Goal: Information Seeking & Learning: Learn about a topic

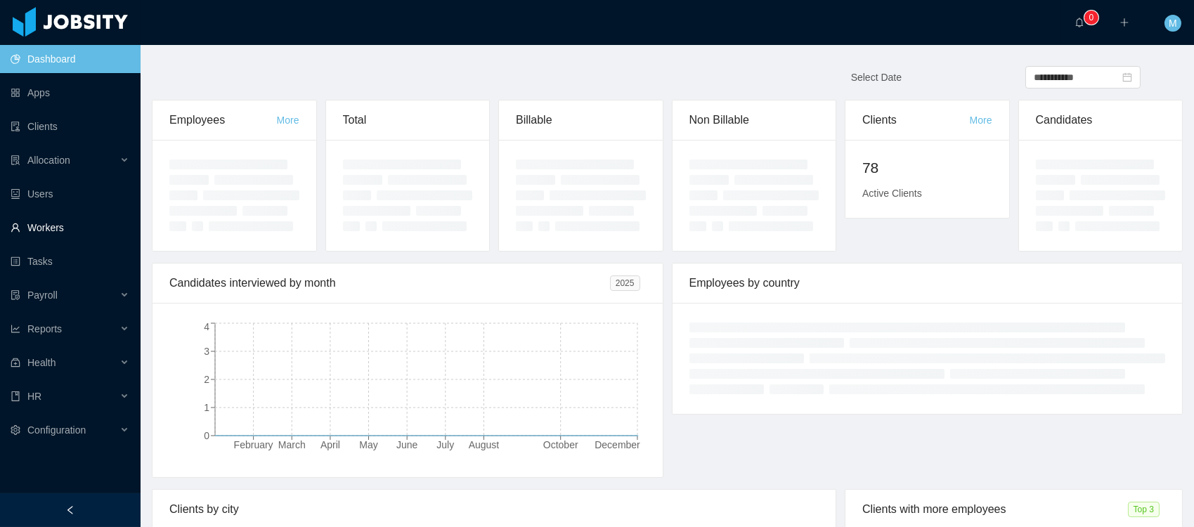
click at [58, 219] on link "Workers" at bounding box center [70, 228] width 119 height 28
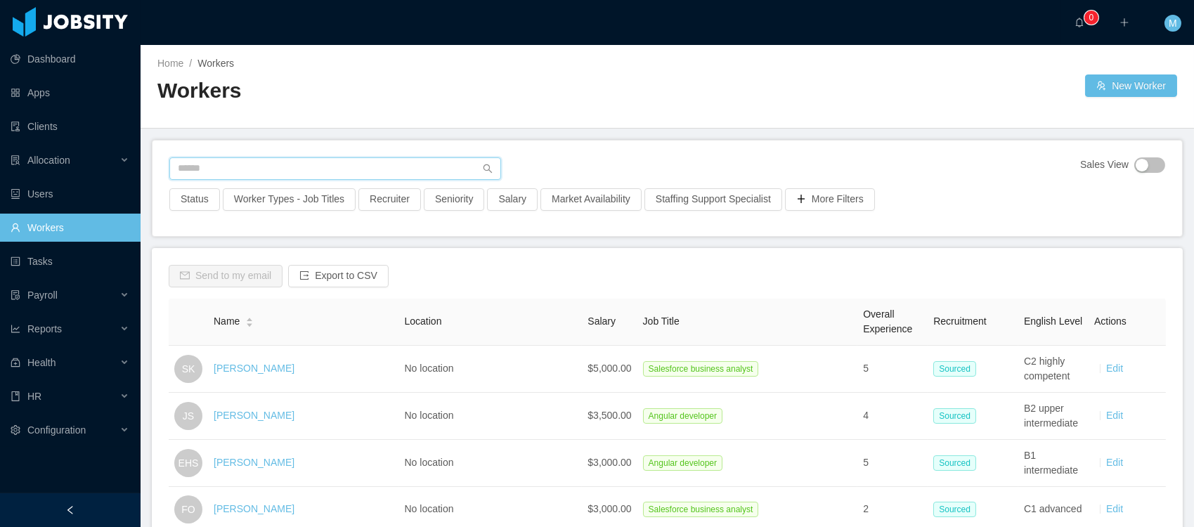
click at [241, 168] on input "text" at bounding box center [335, 168] width 332 height 22
type input "*******"
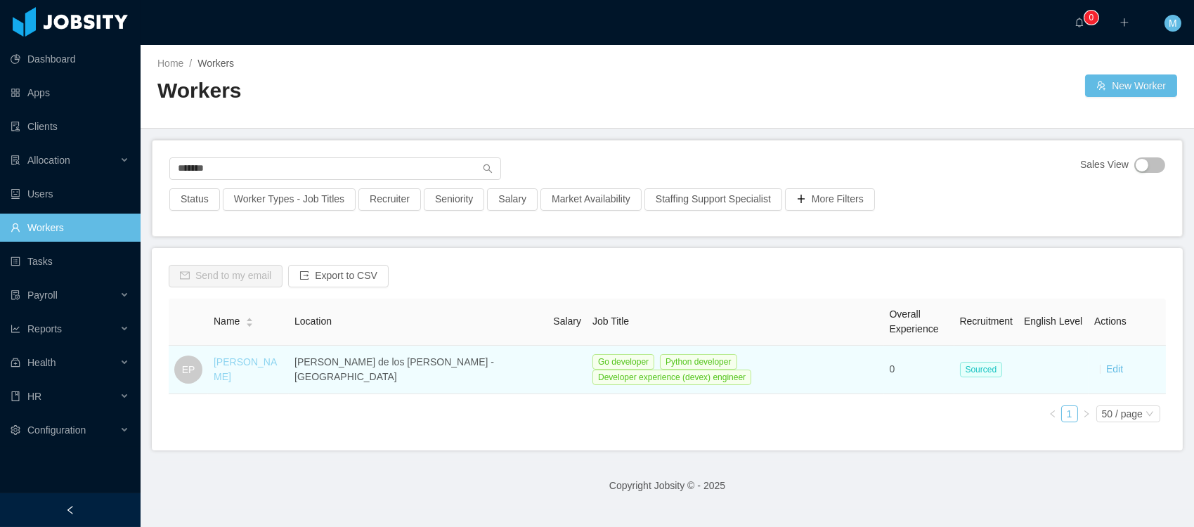
click at [256, 370] on link "[PERSON_NAME]" at bounding box center [245, 369] width 63 height 26
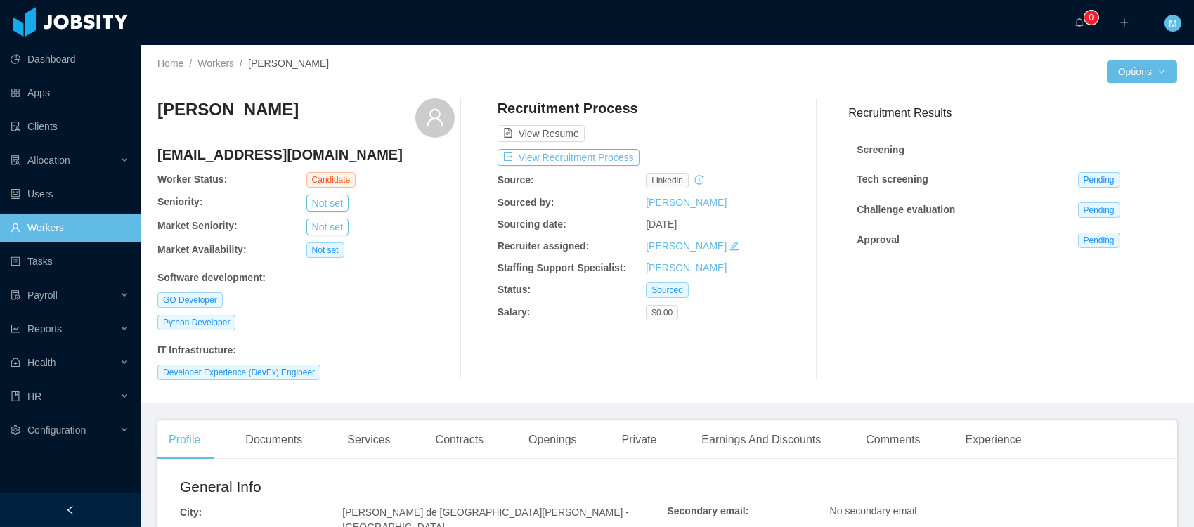
click at [431, 70] on div "Home / Workers / [PERSON_NAME] /" at bounding box center [412, 63] width 510 height 15
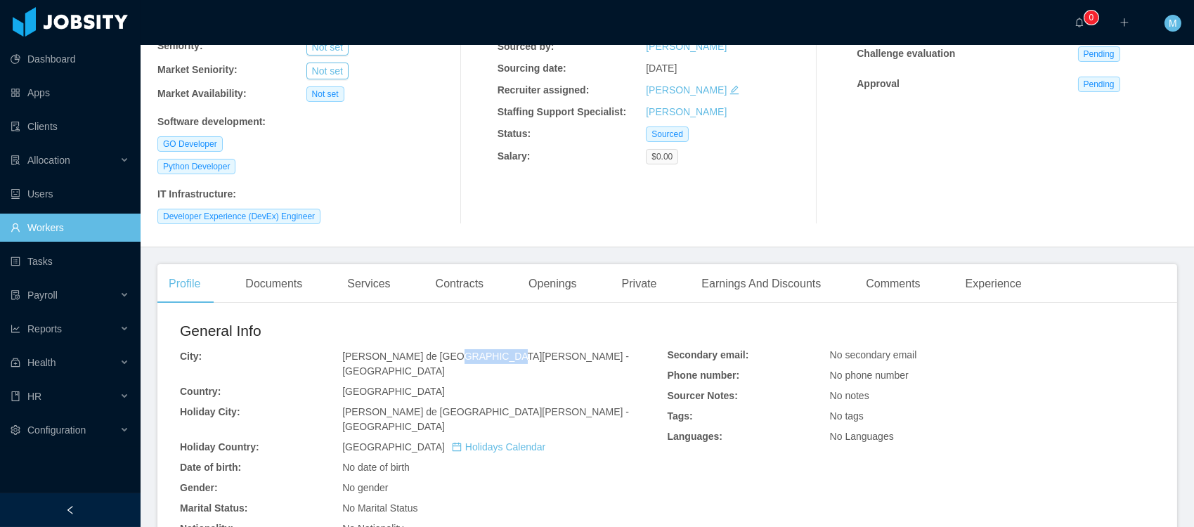
drag, startPoint x: 482, startPoint y: 356, endPoint x: 442, endPoint y: 355, distance: 40.1
click at [442, 355] on div "[PERSON_NAME] de [GEOGRAPHIC_DATA][PERSON_NAME] - [GEOGRAPHIC_DATA]" at bounding box center [504, 364] width 325 height 30
copy span "[GEOGRAPHIC_DATA]"
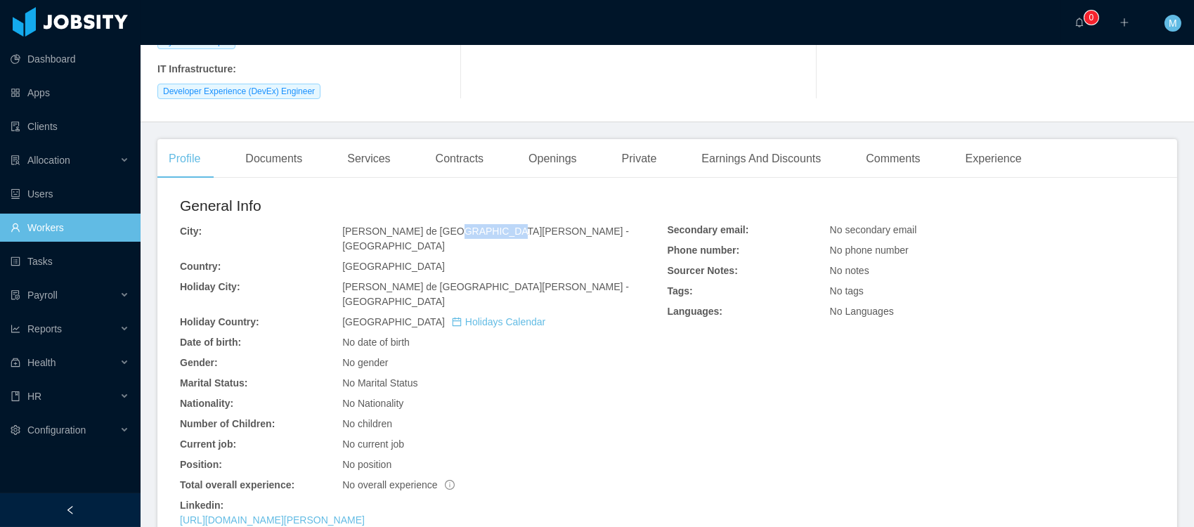
scroll to position [462, 0]
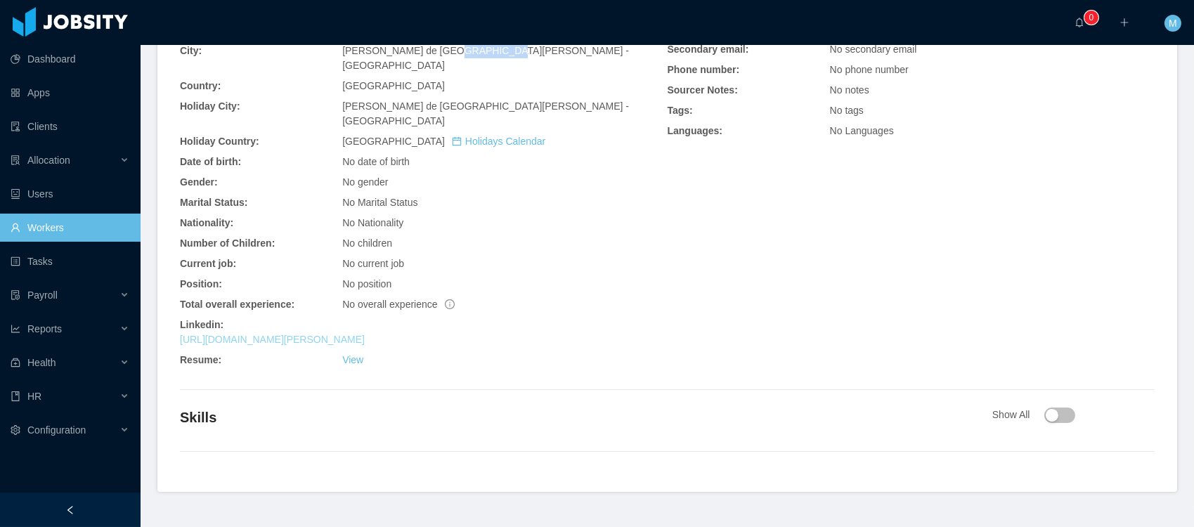
click at [357, 334] on link "[URL][DOMAIN_NAME][PERSON_NAME]" at bounding box center [272, 339] width 185 height 11
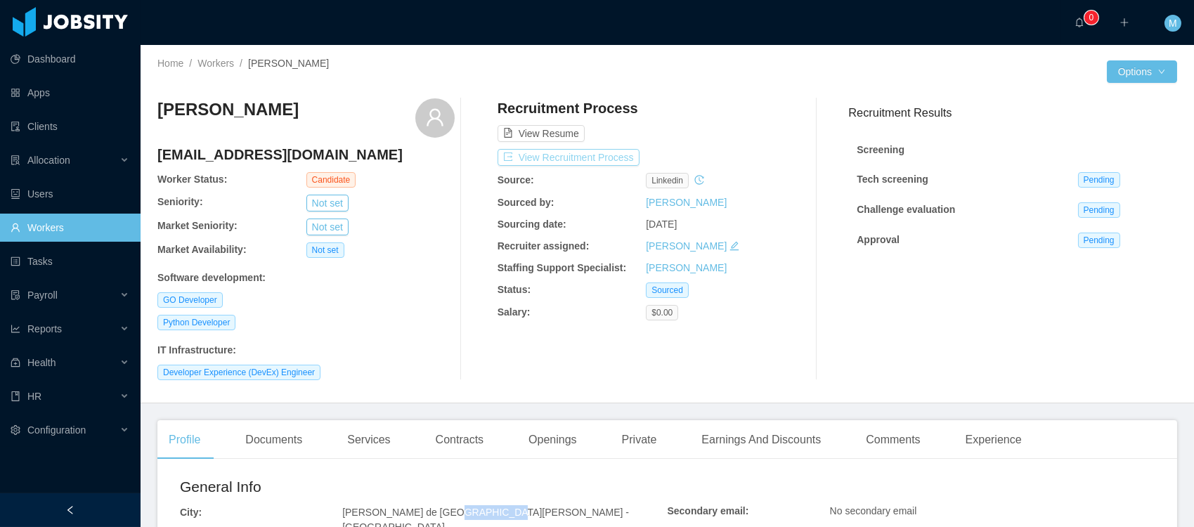
drag, startPoint x: 547, startPoint y: 157, endPoint x: 592, endPoint y: 151, distance: 46.0
click at [547, 157] on button "View Recruitment Process" at bounding box center [568, 157] width 142 height 17
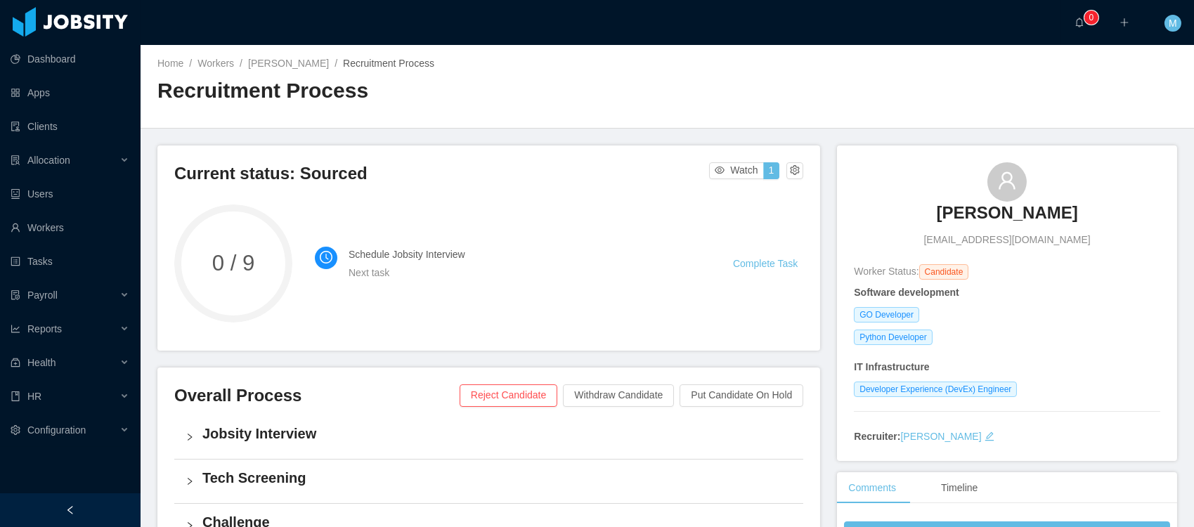
scroll to position [401, 0]
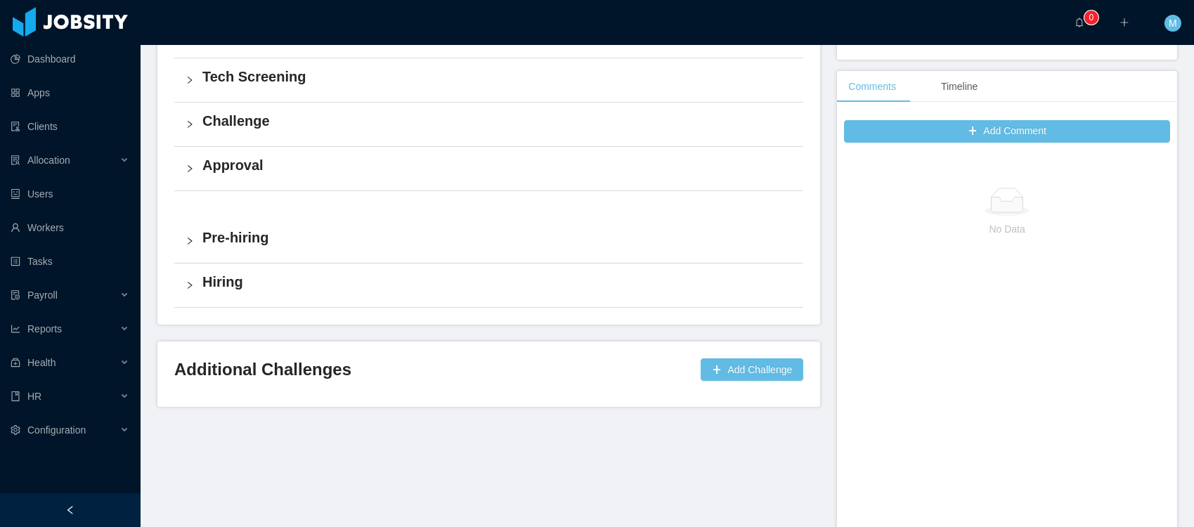
click at [217, 169] on h4 "Approval" at bounding box center [496, 165] width 589 height 20
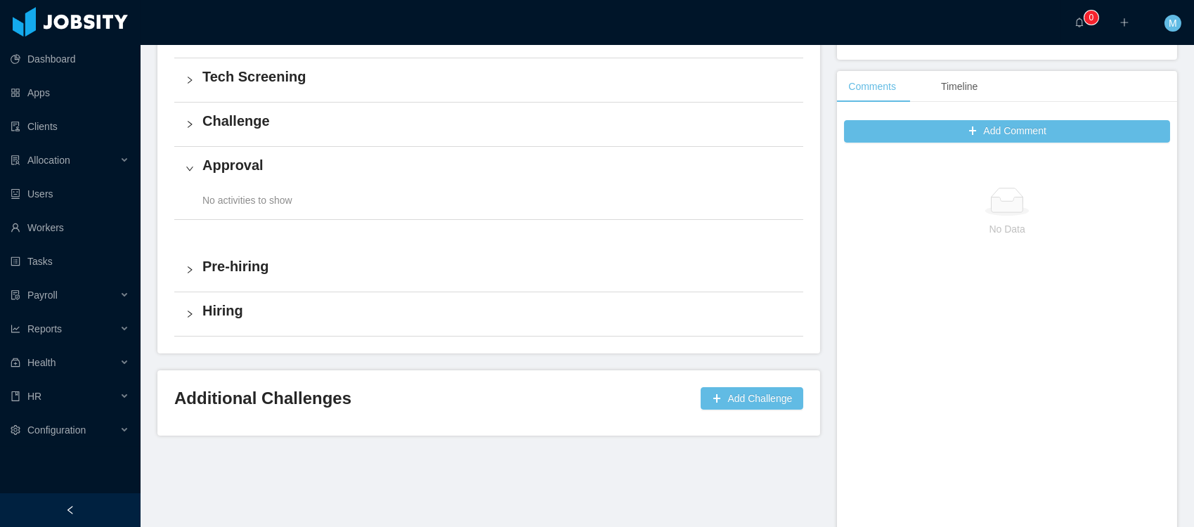
click at [242, 121] on h4 "Challenge" at bounding box center [496, 121] width 589 height 20
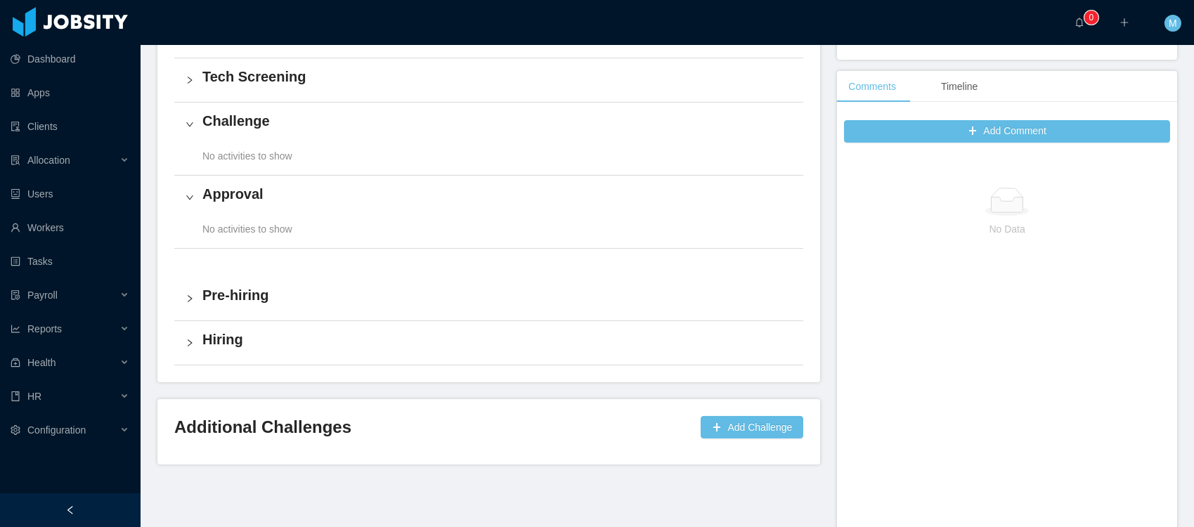
scroll to position [199, 0]
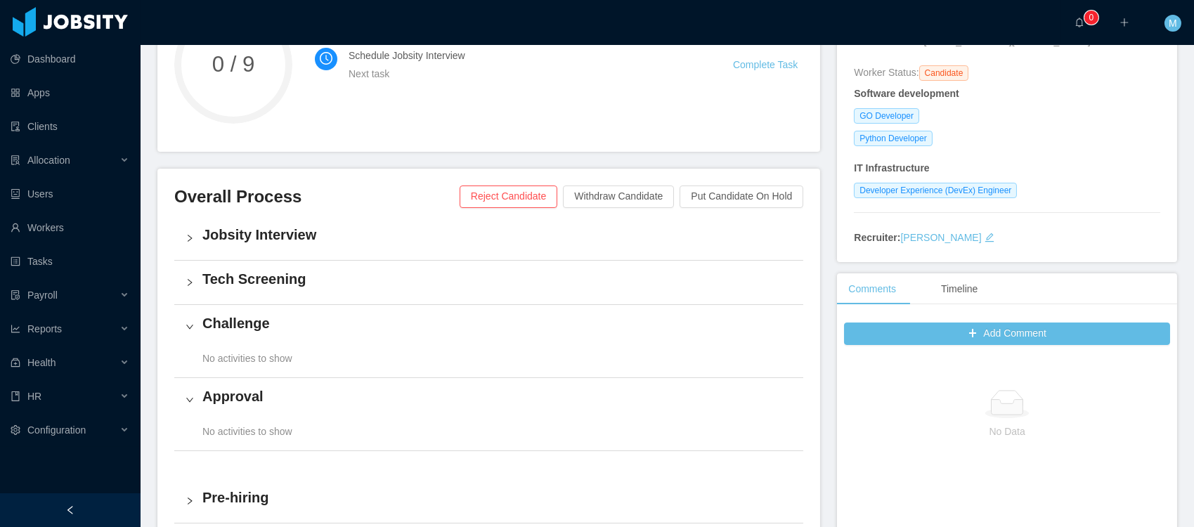
click at [259, 272] on h4 "Tech Screening" at bounding box center [496, 279] width 589 height 20
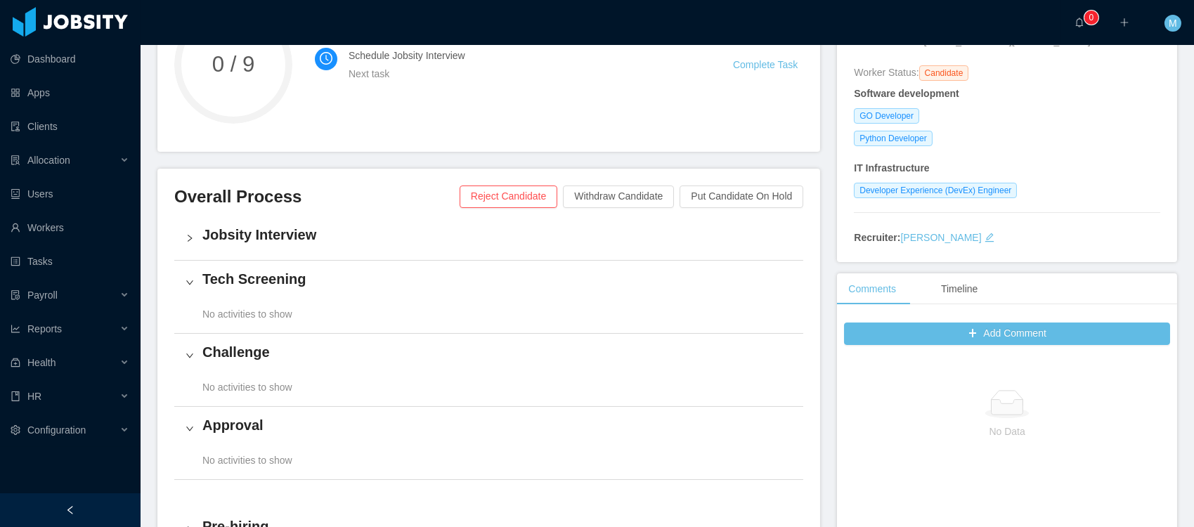
click at [254, 225] on h4 "Jobsity Interview" at bounding box center [496, 235] width 589 height 20
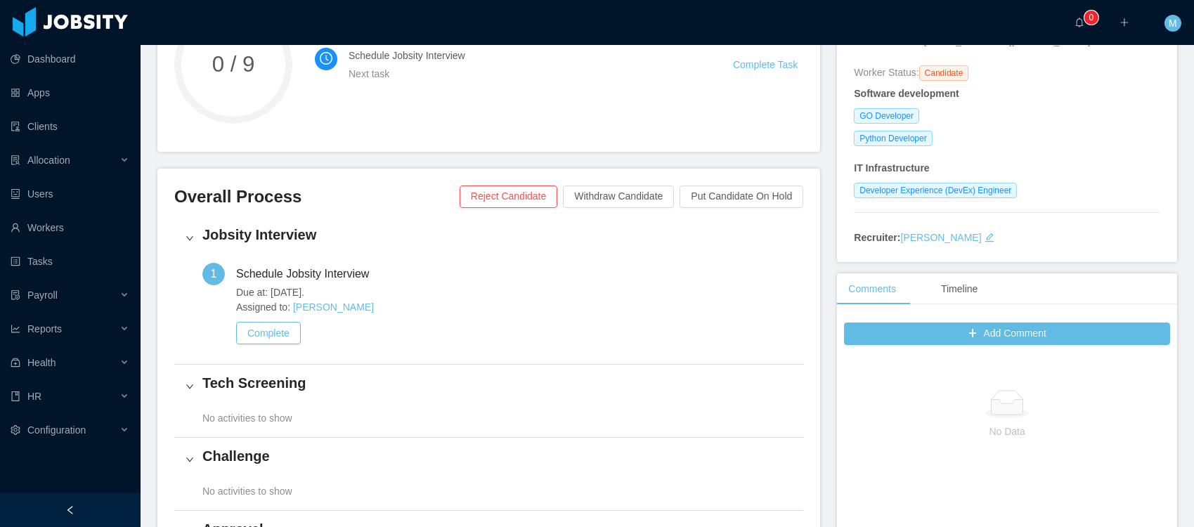
scroll to position [0, 0]
